Goal: Information Seeking & Learning: Learn about a topic

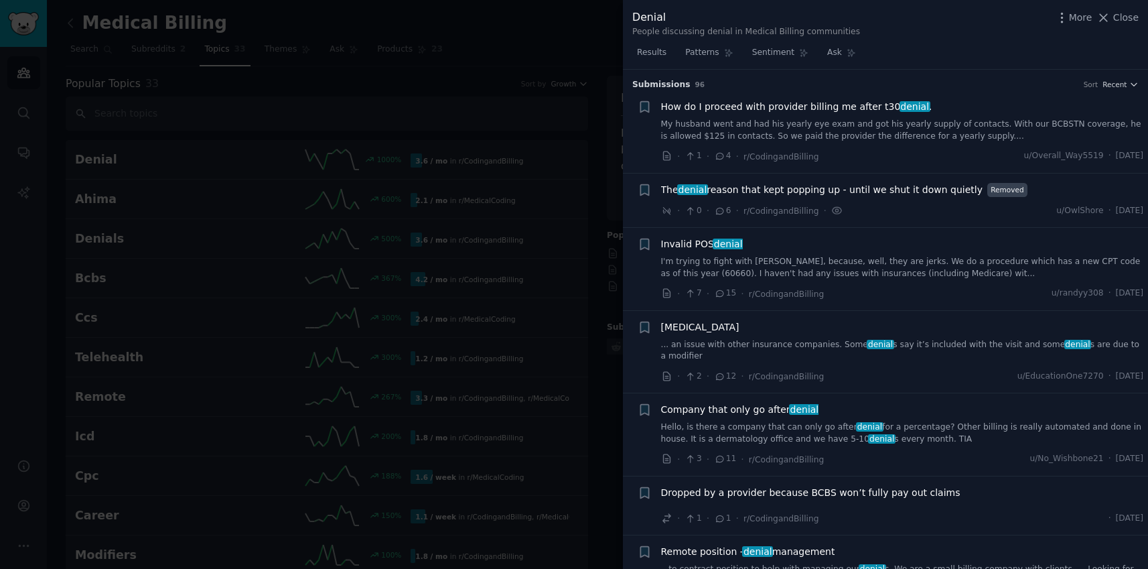
scroll to position [1127, 0]
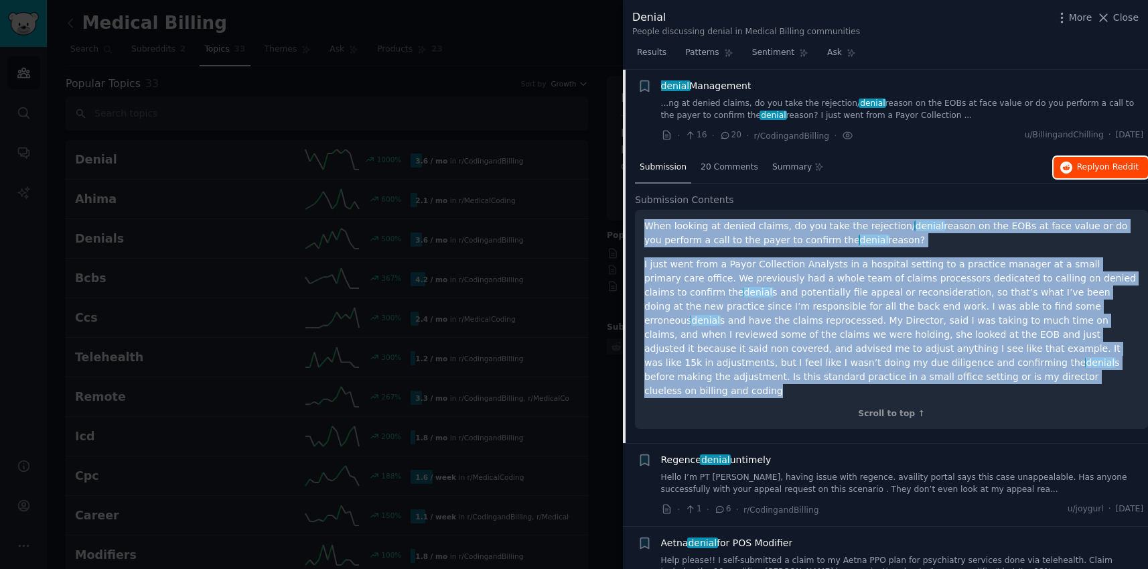
click at [1110, 173] on button "Reply on Reddit" at bounding box center [1100, 167] width 94 height 21
click at [1095, 172] on span "Reply on Reddit" at bounding box center [1108, 167] width 62 height 12
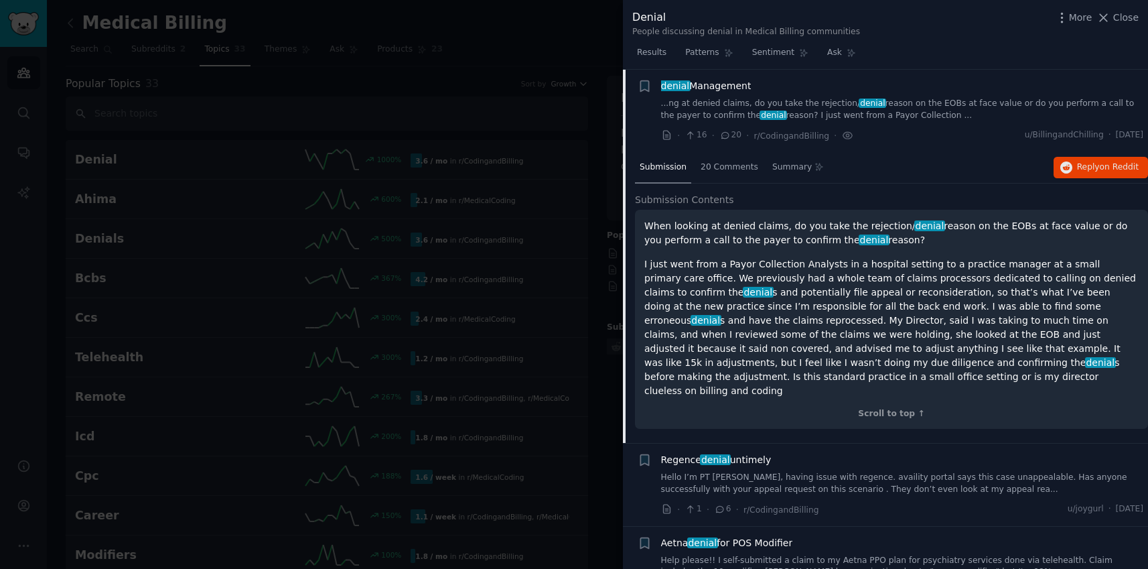
click at [827, 453] on div "Regence denial untimely" at bounding box center [902, 460] width 483 height 14
click at [577, 165] on div at bounding box center [574, 284] width 1148 height 569
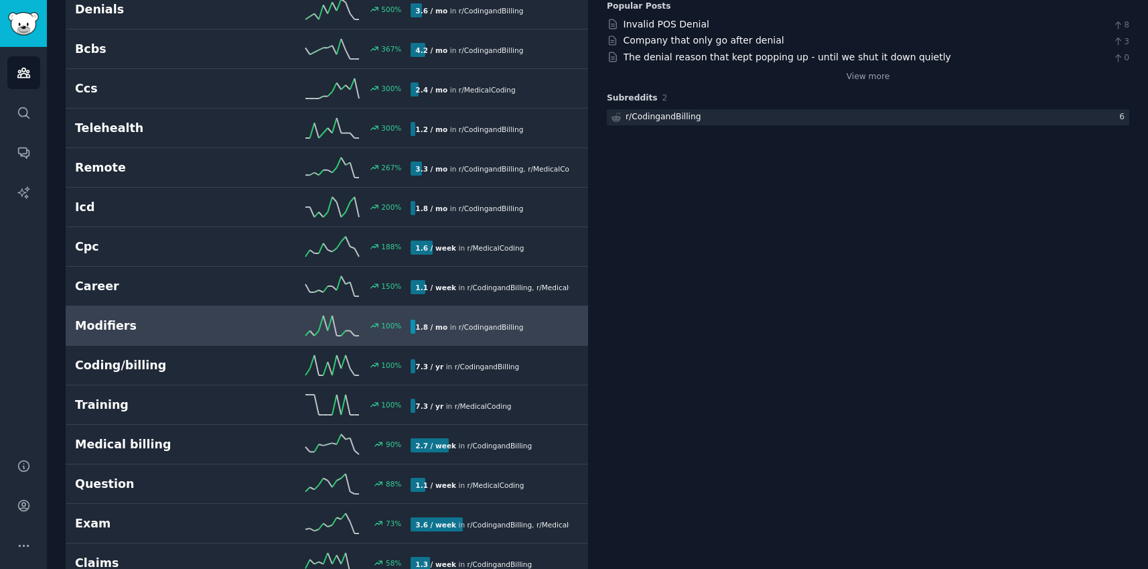
scroll to position [245, 0]
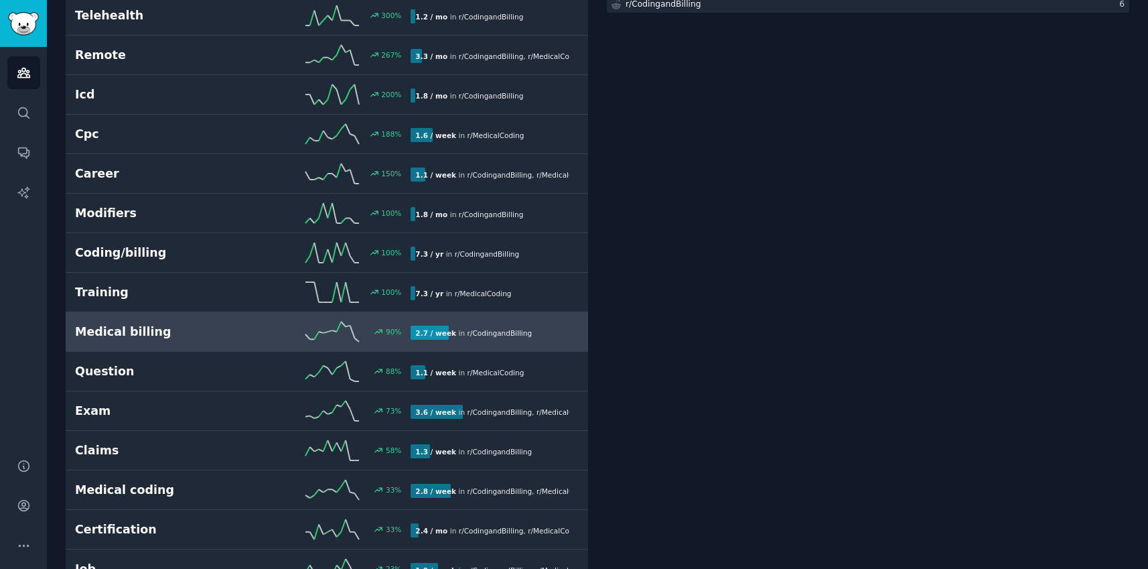
click at [206, 334] on h2 "Medical billing" at bounding box center [159, 331] width 168 height 17
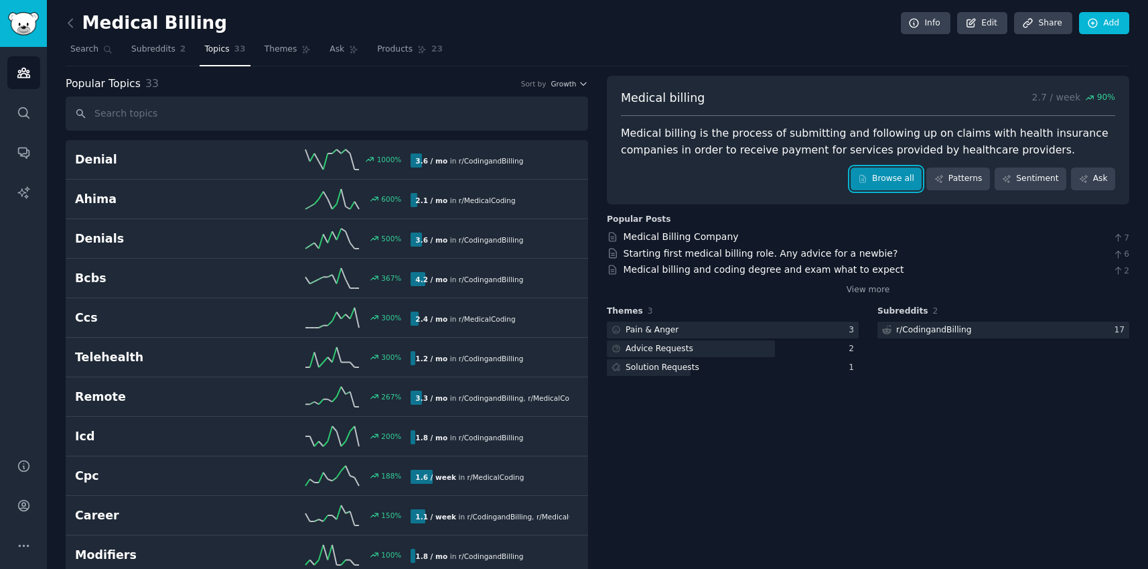
click at [894, 177] on link "Browse all" at bounding box center [887, 178] width 72 height 23
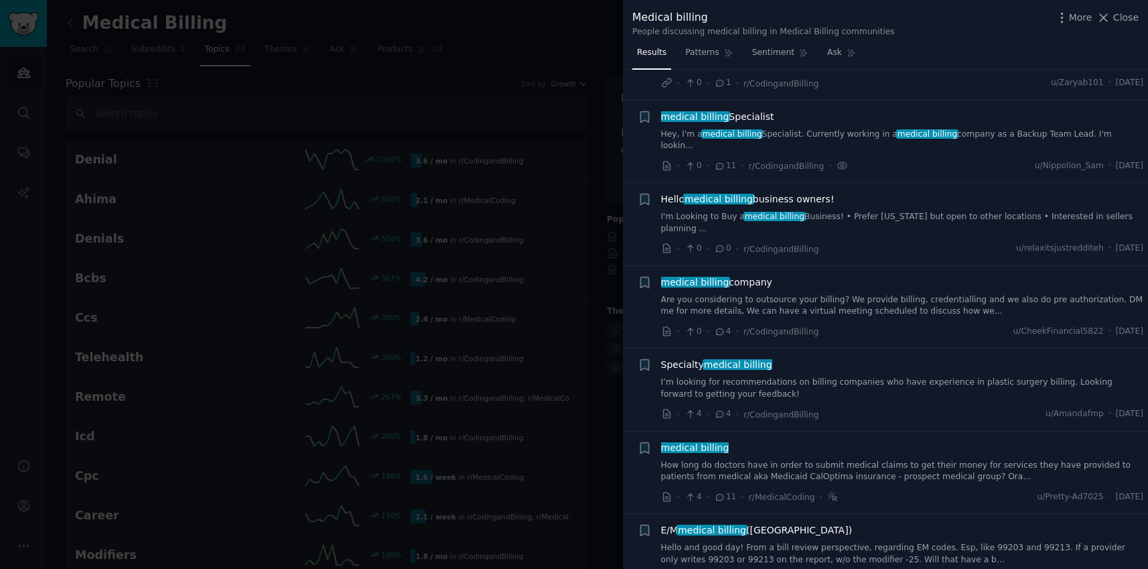
scroll to position [242, 0]
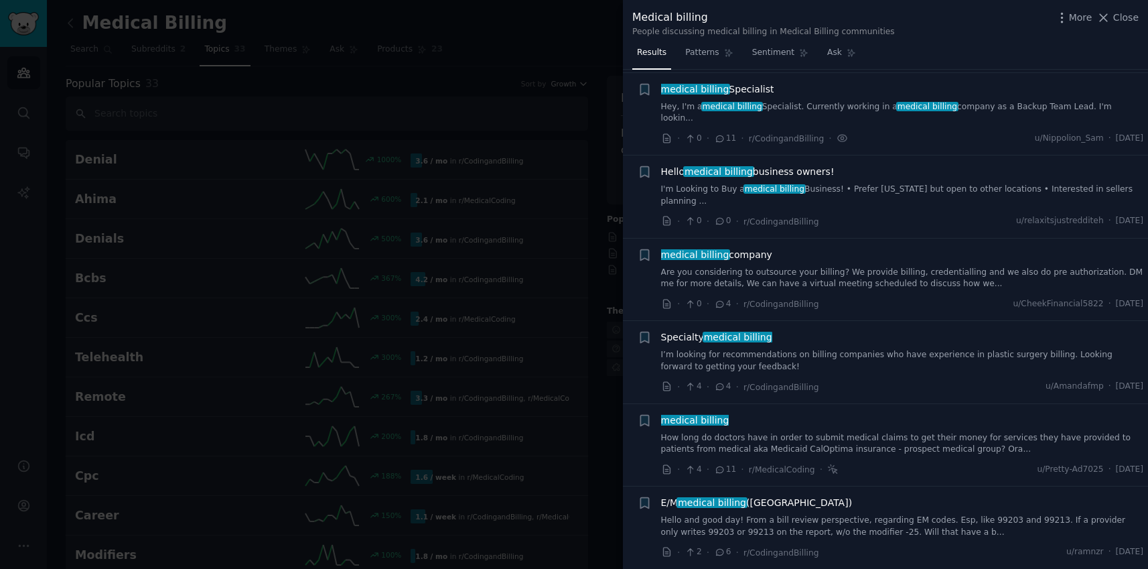
click at [743, 413] on div "medical billing" at bounding box center [902, 420] width 483 height 14
click at [713, 415] on span "medical billing" at bounding box center [695, 420] width 70 height 11
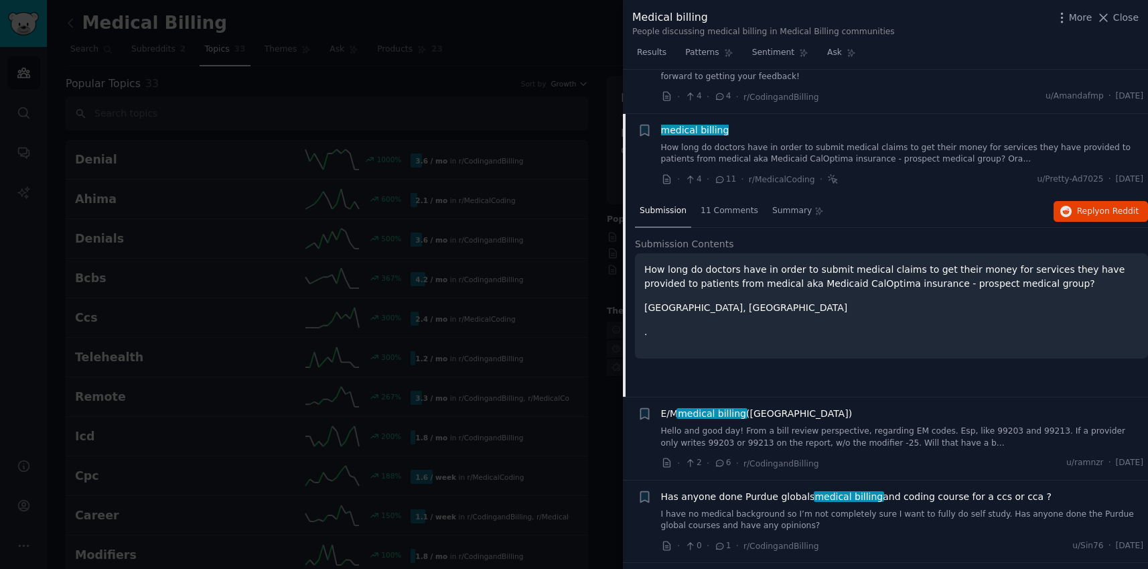
scroll to position [553, 0]
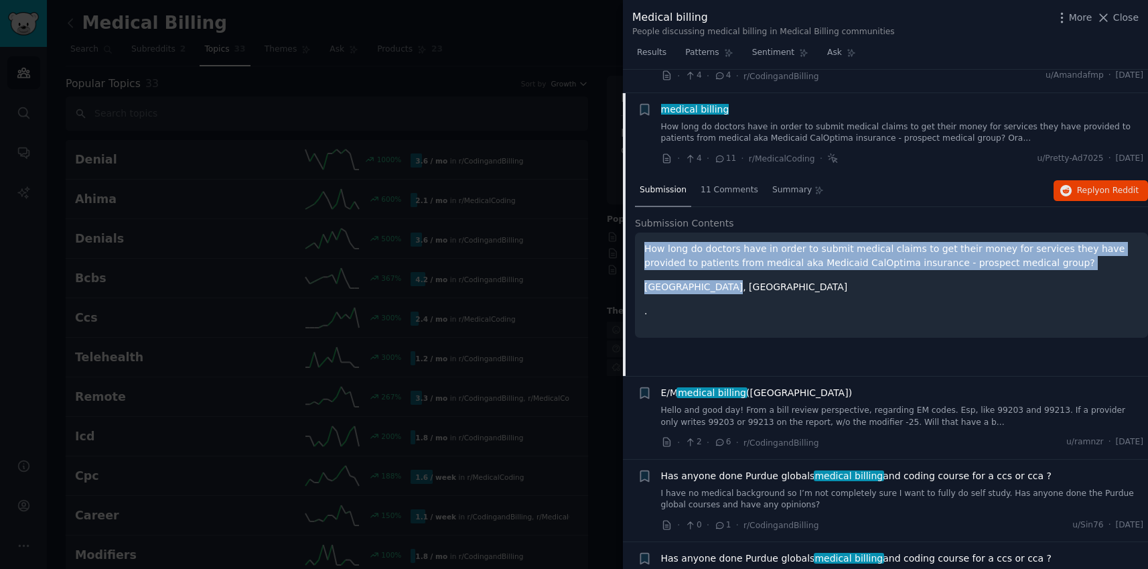
drag, startPoint x: 768, startPoint y: 267, endPoint x: 639, endPoint y: 222, distance: 136.8
click at [639, 232] on div "How long do doctors have in order to submit medical claims to get their money f…" at bounding box center [891, 284] width 513 height 105
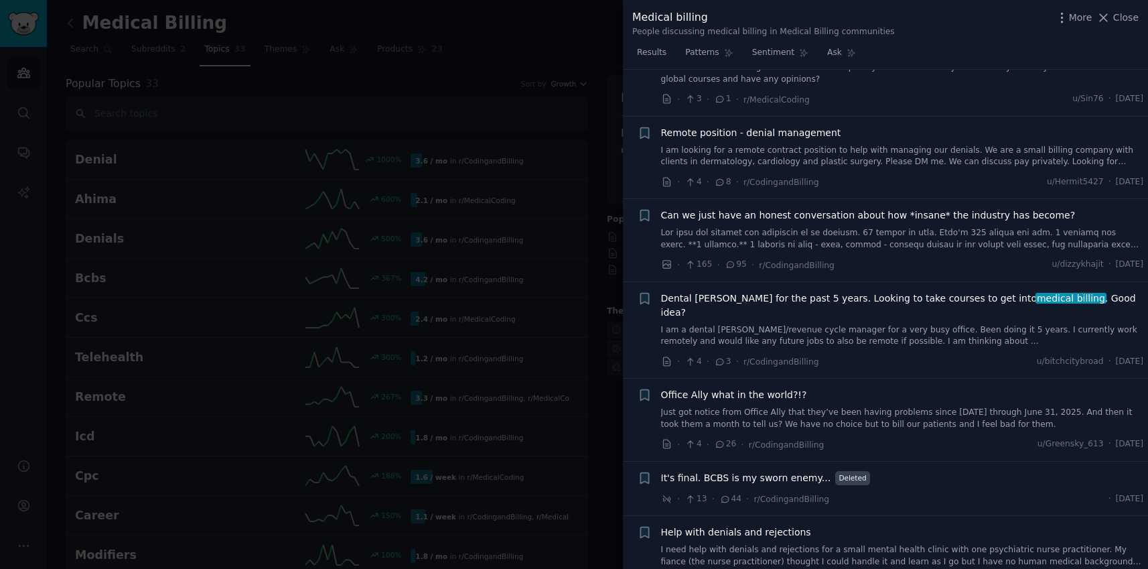
scroll to position [1084, 0]
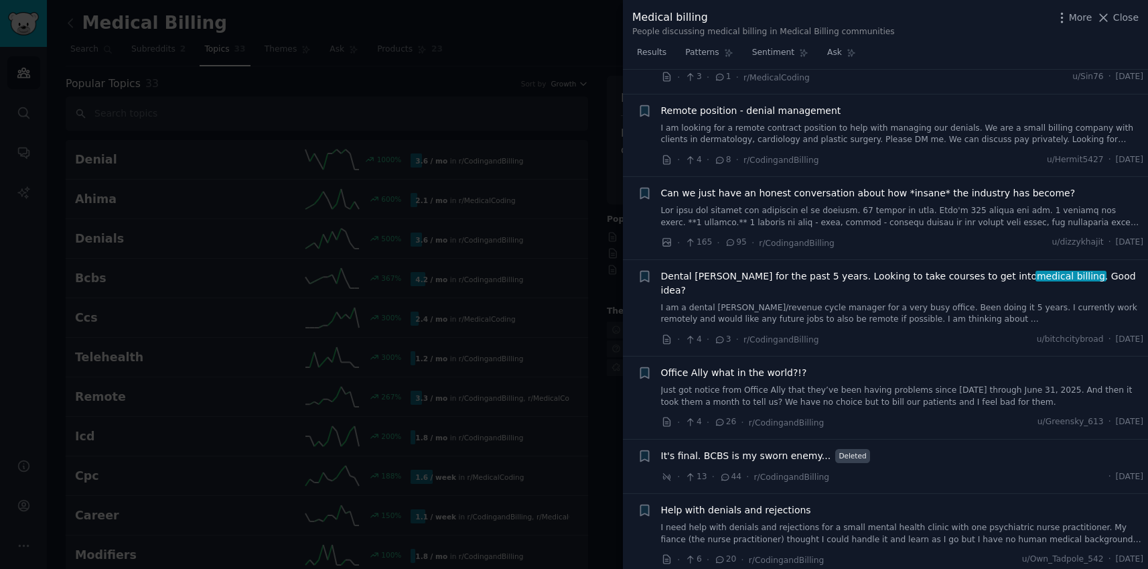
click at [674, 186] on span "Can we just have an honest conversation about how *insane* the industry has bec…" at bounding box center [868, 193] width 415 height 14
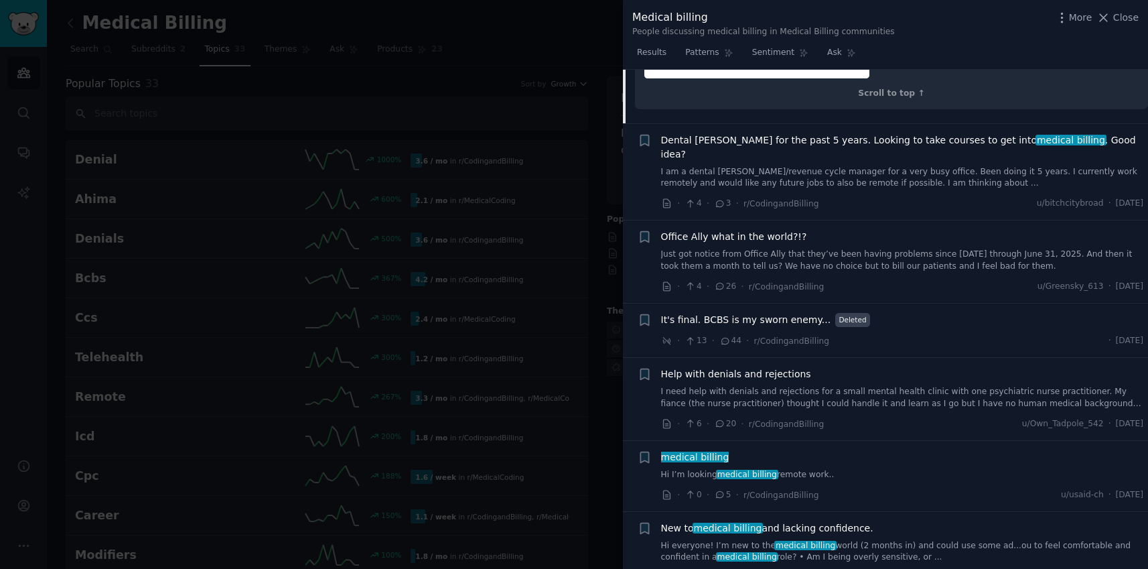
scroll to position [2136, 0]
